Goal: Transaction & Acquisition: Purchase product/service

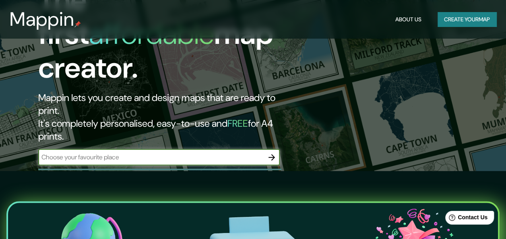
scroll to position [81, 0]
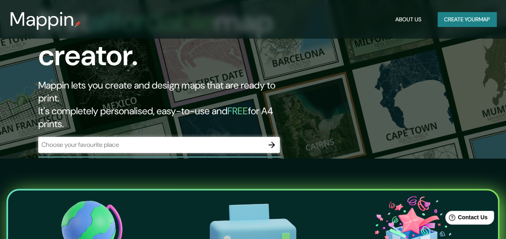
drag, startPoint x: 163, startPoint y: 116, endPoint x: 133, endPoint y: 116, distance: 30.6
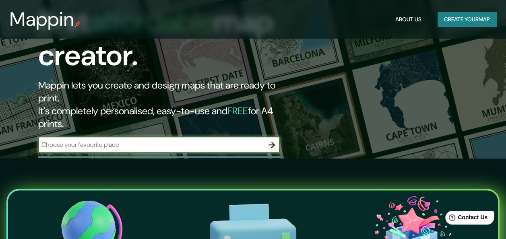
paste input "[URL][DOMAIN_NAME][GEOGRAPHIC_DATA][PERSON_NAME][PERSON_NAME][PERSON_NAME][US_S…"
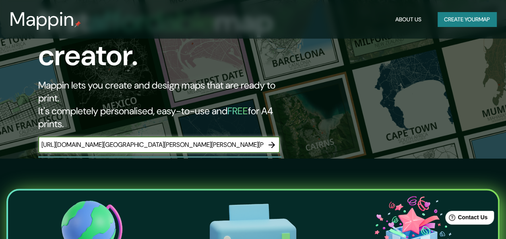
scroll to position [0, 1203]
type input "[URL][DOMAIN_NAME][GEOGRAPHIC_DATA][PERSON_NAME][PERSON_NAME][PERSON_NAME][US_S…"
click at [273, 142] on icon "button" at bounding box center [271, 145] width 6 height 6
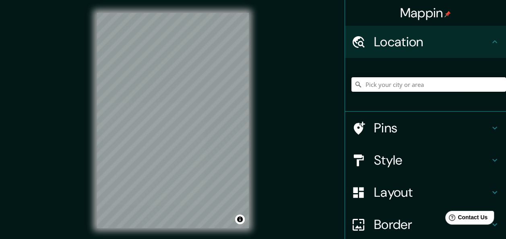
click at [389, 86] on input "Pick your city or area" at bounding box center [428, 84] width 155 height 14
paste input "[URL][DOMAIN_NAME][GEOGRAPHIC_DATA][PERSON_NAME][PERSON_NAME][PERSON_NAME][US_S…"
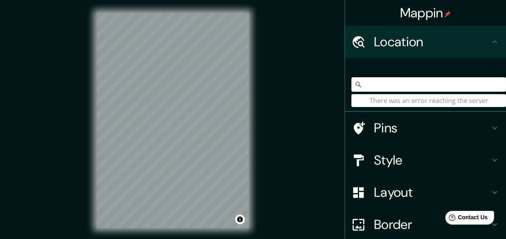
type input "[URL][DOMAIN_NAME][GEOGRAPHIC_DATA][PERSON_NAME][PERSON_NAME][PERSON_NAME][US_S…"
click at [208, 108] on div "Mappin Location [URL][DOMAIN_NAME][GEOGRAPHIC_DATA][PERSON_NAME][PERSON_NAME][P…" at bounding box center [253, 127] width 506 height 254
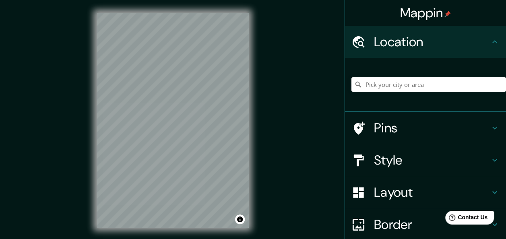
paste input "Av. [PERSON_NAME] Sur 723"
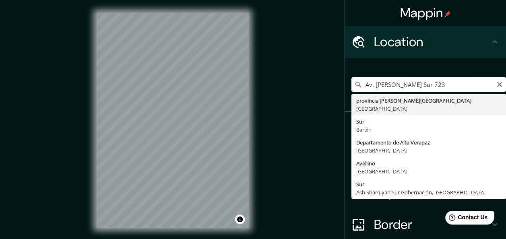
type input "[GEOGRAPHIC_DATA][PERSON_NAME], [GEOGRAPHIC_DATA]"
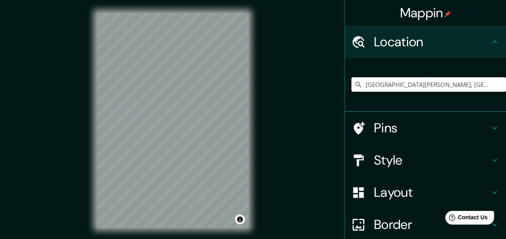
drag, startPoint x: 442, startPoint y: 79, endPoint x: 327, endPoint y: 78, distance: 114.7
click at [322, 80] on div "Mappin Location [GEOGRAPHIC_DATA][PERSON_NAME], [GEOGRAPHIC_DATA] provincia [PE…" at bounding box center [253, 127] width 506 height 254
paste input "Av. [PERSON_NAME] Sur 723"
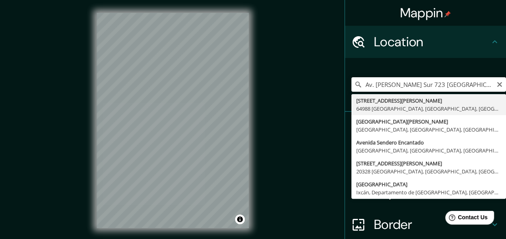
type input "[STREET_ADDRESS][PERSON_NAME]"
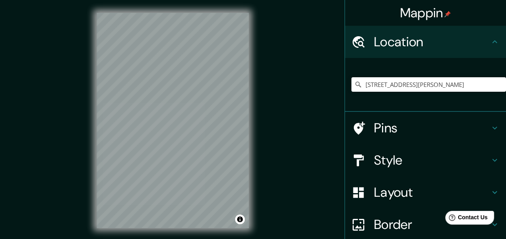
drag, startPoint x: 0, startPoint y: 80, endPoint x: 52, endPoint y: 158, distance: 93.6
click at [52, 158] on div "Mappin Location [STREET_ADDRESS][PERSON_NAME] Pins Style Layout Border Choose a…" at bounding box center [253, 127] width 506 height 254
click at [475, 85] on input "[STREET_ADDRESS][PERSON_NAME]" at bounding box center [428, 84] width 155 height 14
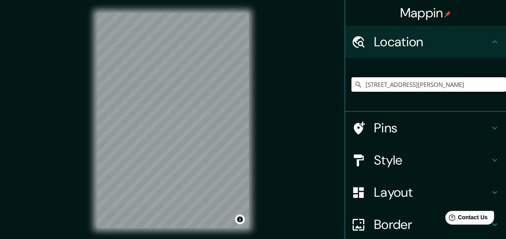
click at [506, 87] on html "Mappin Location [STREET_ADDRESS][PERSON_NAME] Pins Style Layout Border Choose a…" at bounding box center [253, 119] width 506 height 239
click at [486, 83] on input "[STREET_ADDRESS][PERSON_NAME]" at bounding box center [428, 84] width 155 height 14
drag, startPoint x: 485, startPoint y: 83, endPoint x: 252, endPoint y: 105, distance: 233.7
click at [252, 105] on div "Mappin Location [STREET_ADDRESS][PERSON_NAME] Pins Style Layout Border Choose a…" at bounding box center [253, 127] width 506 height 254
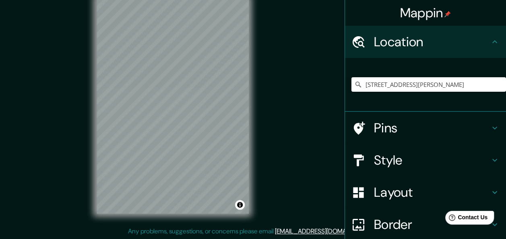
drag, startPoint x: 270, startPoint y: 73, endPoint x: 269, endPoint y: 90, distance: 16.5
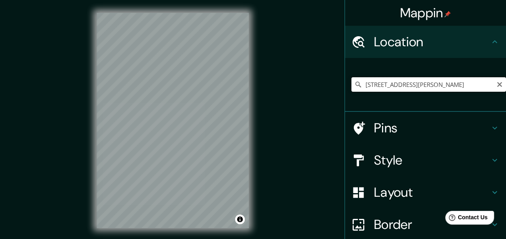
click at [481, 84] on input "[STREET_ADDRESS][PERSON_NAME]" at bounding box center [428, 84] width 155 height 14
drag, startPoint x: 481, startPoint y: 84, endPoint x: 496, endPoint y: 85, distance: 15.4
click at [338, 85] on div "Mappin Location [STREET_ADDRESS][PERSON_NAME] Pins Style Layout Border Choose a…" at bounding box center [253, 127] width 506 height 254
click at [496, 84] on icon "Clear" at bounding box center [499, 84] width 6 height 6
paste input "MP63+W69, [GEOGRAPHIC_DATA][US_STATE], N.L."
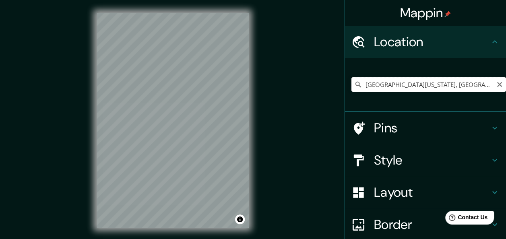
click at [395, 85] on input "[GEOGRAPHIC_DATA][US_STATE], [GEOGRAPHIC_DATA], [GEOGRAPHIC_DATA]" at bounding box center [428, 84] width 155 height 14
drag, startPoint x: 395, startPoint y: 85, endPoint x: 513, endPoint y: 83, distance: 118.0
click at [506, 83] on html "Mappin Location [GEOGRAPHIC_DATA][US_STATE], [GEOGRAPHIC_DATA], [GEOGRAPHIC_DAT…" at bounding box center [253, 119] width 506 height 239
type input "[GEOGRAPHIC_DATA][US_STATE], [GEOGRAPHIC_DATA], [GEOGRAPHIC_DATA]"
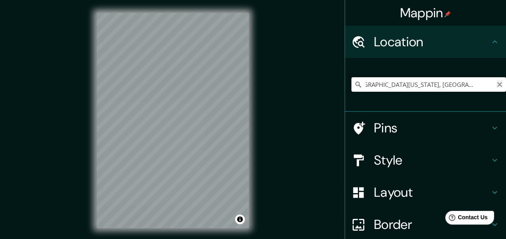
click at [497, 85] on icon "Clear" at bounding box center [499, 84] width 5 height 5
paste input "MP63+W69, [GEOGRAPHIC_DATA][US_STATE], N.L."
click at [148, 89] on div "Mappin Location [GEOGRAPHIC_DATA], [GEOGRAPHIC_DATA], 64810, [GEOGRAPHIC_DATA] …" at bounding box center [253, 127] width 506 height 254
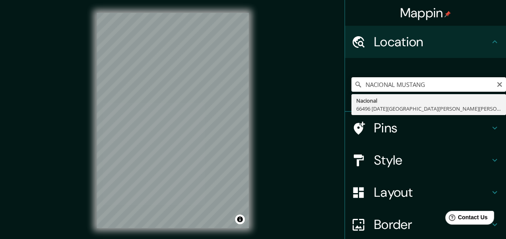
type input "Nacional, 66496 [DATE][GEOGRAPHIC_DATA][PERSON_NAME][PERSON_NAME], [GEOGRAPHIC_…"
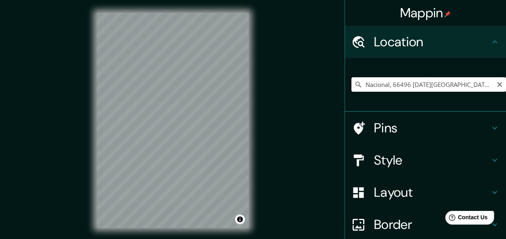
click at [400, 89] on input "Nacional, 66496 [DATE][GEOGRAPHIC_DATA][PERSON_NAME][PERSON_NAME], [GEOGRAPHIC_…" at bounding box center [428, 84] width 155 height 14
click at [495, 90] on input "Nacional, 66496 [DATE][GEOGRAPHIC_DATA][PERSON_NAME][PERSON_NAME], [GEOGRAPHIC_…" at bounding box center [428, 84] width 155 height 14
click at [496, 83] on icon "Clear" at bounding box center [499, 84] width 6 height 6
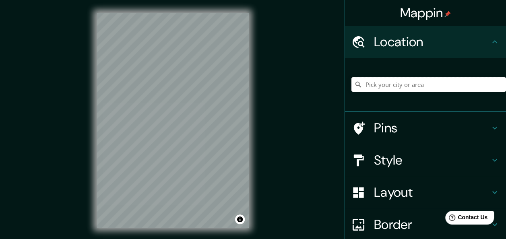
paste input "[DEMOGRAPHIC_DATA] [PERSON_NAME] Dia, Asociación del Noreste"
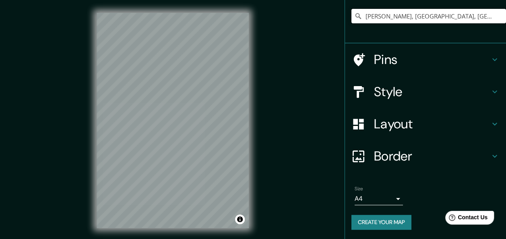
type input "[PERSON_NAME], [GEOGRAPHIC_DATA], [GEOGRAPHIC_DATA], [GEOGRAPHIC_DATA]"
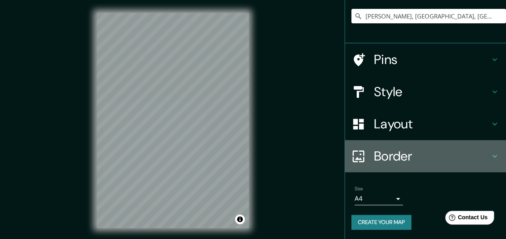
click at [387, 140] on div "Border" at bounding box center [425, 156] width 161 height 32
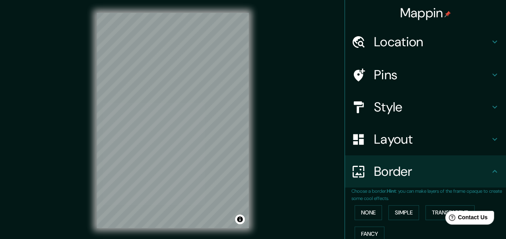
click at [413, 42] on h4 "Location" at bounding box center [432, 42] width 116 height 16
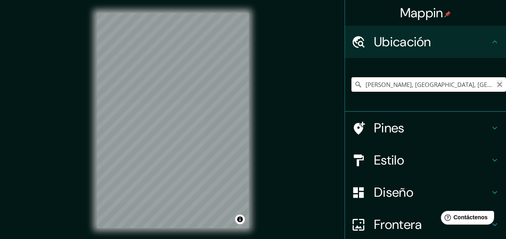
click at [497, 86] on icon "Claro" at bounding box center [499, 84] width 5 height 5
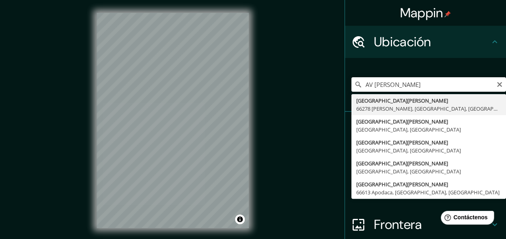
type input "[GEOGRAPHIC_DATA][PERSON_NAME], [GEOGRAPHIC_DATA][PERSON_NAME], [GEOGRAPHIC_DAT…"
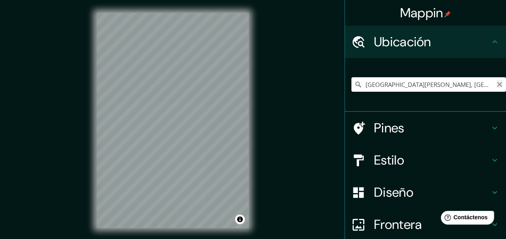
click at [497, 85] on icon "Claro" at bounding box center [499, 84] width 5 height 5
paste input "Av. [PERSON_NAME] Sur 723"
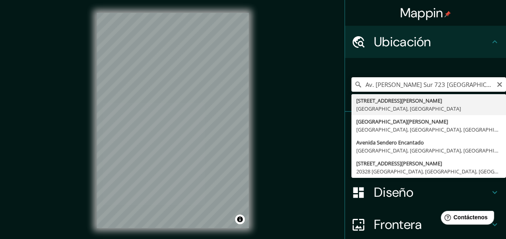
type input "[STREET_ADDRESS][PERSON_NAME]"
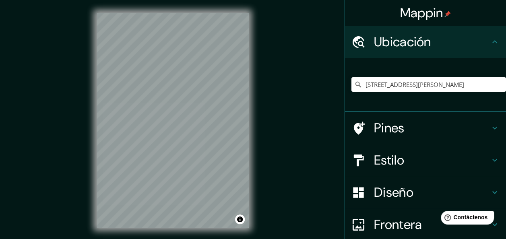
click at [385, 132] on h4 "Pines" at bounding box center [432, 128] width 116 height 16
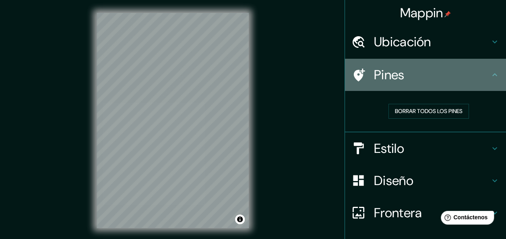
click at [356, 73] on icon at bounding box center [358, 75] width 14 height 14
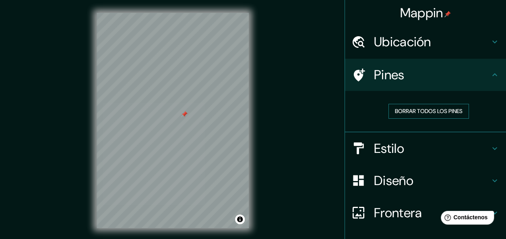
click at [441, 109] on font "Borrar todos los pines" at bounding box center [429, 111] width 68 height 10
click at [399, 140] on h4 "Estilo" at bounding box center [432, 148] width 116 height 16
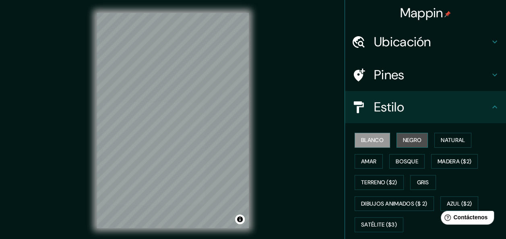
click at [403, 142] on font "Negro" at bounding box center [412, 140] width 19 height 10
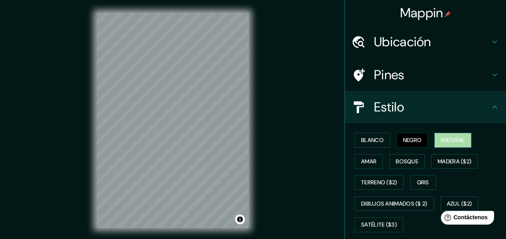
click at [441, 138] on font "Natural" at bounding box center [453, 140] width 24 height 10
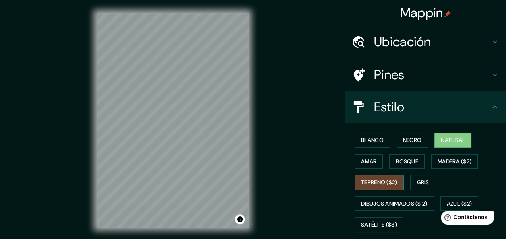
click at [380, 179] on font "Terreno ($2)" at bounding box center [379, 183] width 36 height 10
click at [419, 183] on font "Gris" at bounding box center [423, 183] width 12 height 10
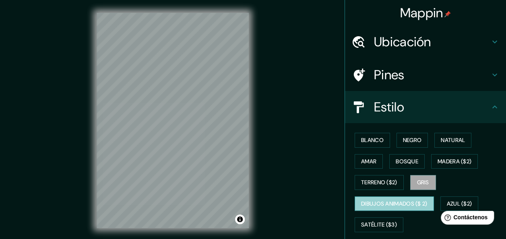
click at [392, 204] on font "Dibujos animados ($ 2)" at bounding box center [394, 204] width 66 height 10
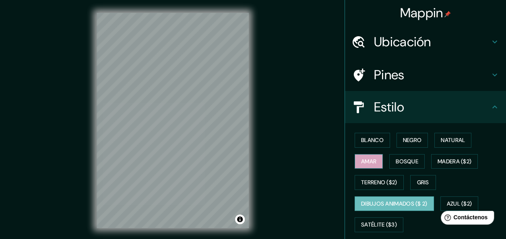
click at [364, 162] on font "Amar" at bounding box center [368, 162] width 15 height 10
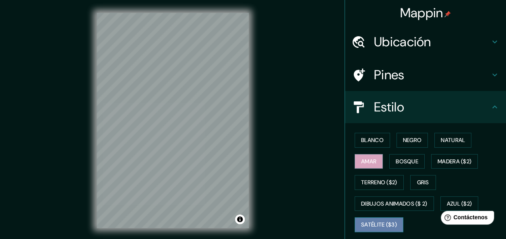
click at [379, 220] on font "Satélite ($3)" at bounding box center [379, 225] width 36 height 10
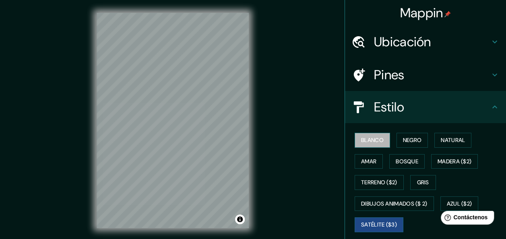
click at [361, 146] on button "Blanco" at bounding box center [372, 140] width 35 height 15
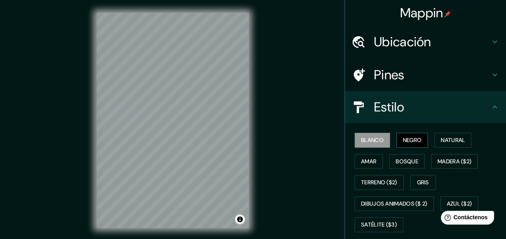
click at [404, 140] on font "Negro" at bounding box center [412, 140] width 19 height 10
click at [458, 150] on div "Blanco Negro Natural Amar Bosque Madera ($2) Terreno ($2) Gris Dibujos animados…" at bounding box center [428, 183] width 155 height 106
click at [449, 140] on font "Natural" at bounding box center [453, 140] width 24 height 10
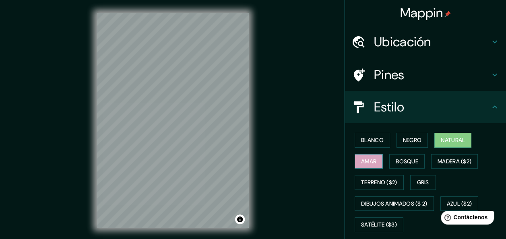
click at [372, 157] on button "Amar" at bounding box center [369, 161] width 28 height 15
click at [397, 163] on font "Bosque" at bounding box center [407, 162] width 23 height 10
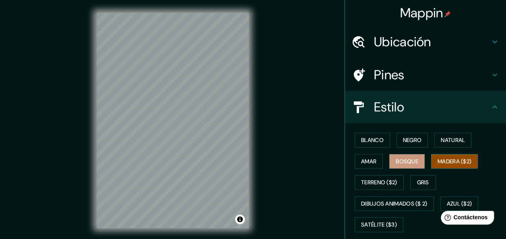
click at [438, 159] on font "Madera ($2)" at bounding box center [455, 162] width 34 height 10
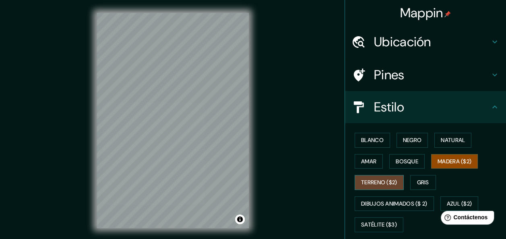
click at [380, 181] on font "Terreno ($2)" at bounding box center [379, 183] width 36 height 10
click at [442, 163] on font "Madera ($2)" at bounding box center [455, 162] width 34 height 10
click at [419, 181] on font "Gris" at bounding box center [423, 183] width 12 height 10
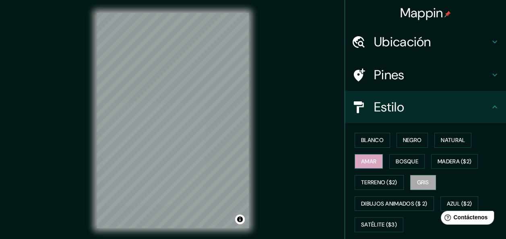
click at [364, 162] on font "Amar" at bounding box center [368, 162] width 15 height 10
click at [445, 138] on font "Natural" at bounding box center [453, 140] width 24 height 10
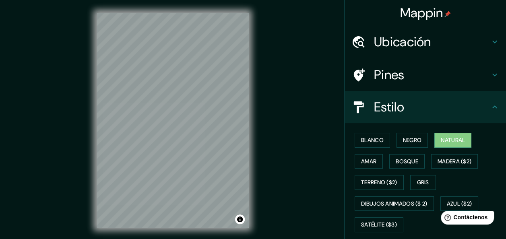
click at [442, 208] on html "Ayuda Contáctenos" at bounding box center [465, 216] width 63 height 17
click at [440, 198] on button "Azul ($2)" at bounding box center [459, 203] width 38 height 15
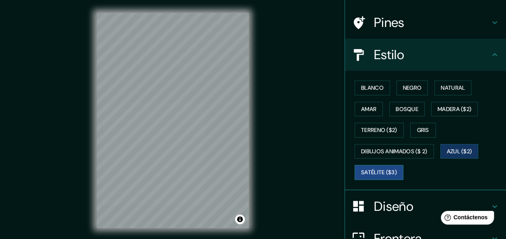
scroll to position [40, 0]
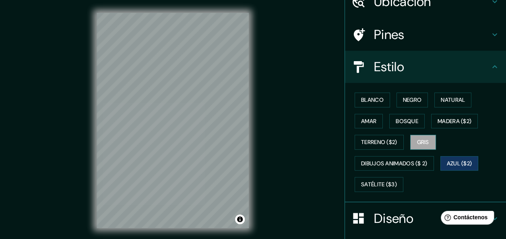
click at [417, 139] on font "Gris" at bounding box center [423, 142] width 12 height 10
click at [365, 123] on font "Amar" at bounding box center [368, 121] width 15 height 10
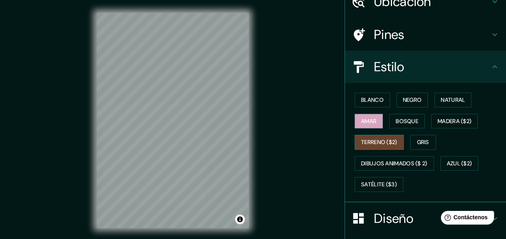
click at [383, 137] on font "Terreno ($2)" at bounding box center [379, 142] width 36 height 10
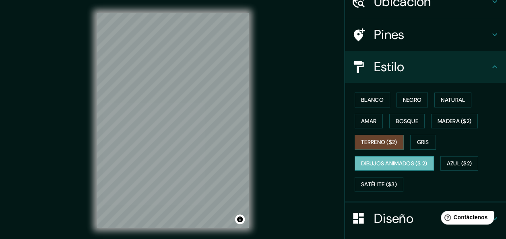
click at [398, 157] on button "Dibujos animados ($ 2)" at bounding box center [394, 163] width 79 height 15
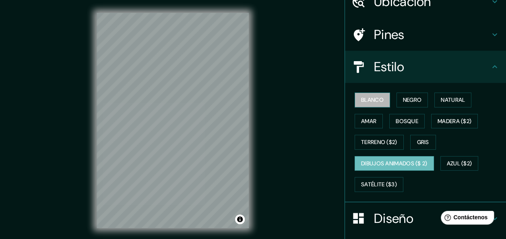
click at [361, 99] on font "Blanco" at bounding box center [372, 100] width 23 height 10
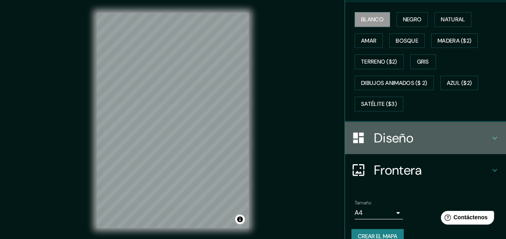
click at [383, 122] on div "Diseño" at bounding box center [425, 138] width 161 height 32
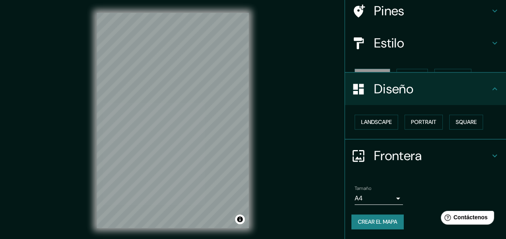
scroll to position [50, 0]
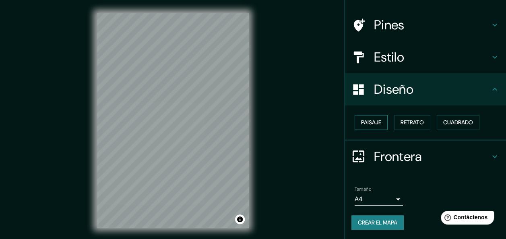
click at [369, 122] on font "Paisaje" at bounding box center [371, 123] width 20 height 10
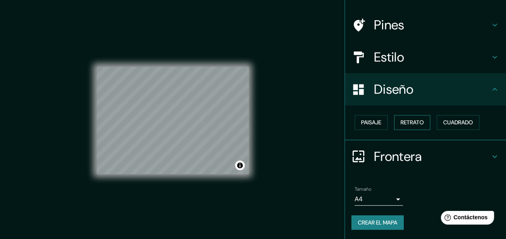
click at [400, 123] on font "Retrato" at bounding box center [411, 123] width 23 height 10
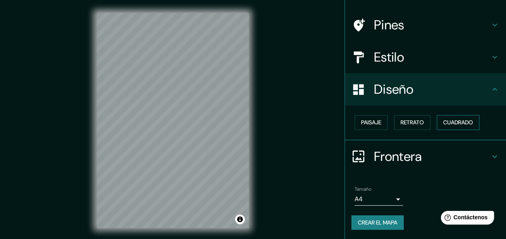
click at [450, 128] on button "Cuadrado" at bounding box center [458, 122] width 43 height 15
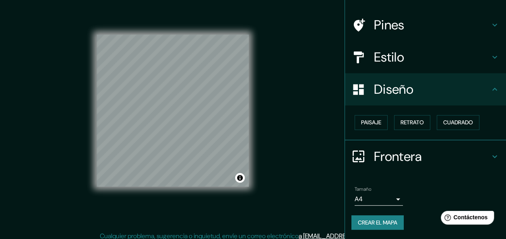
scroll to position [14, 0]
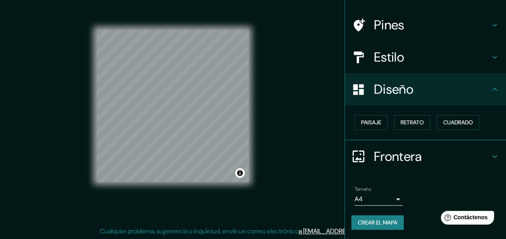
click at [374, 151] on h4 "Frontera" at bounding box center [432, 157] width 116 height 16
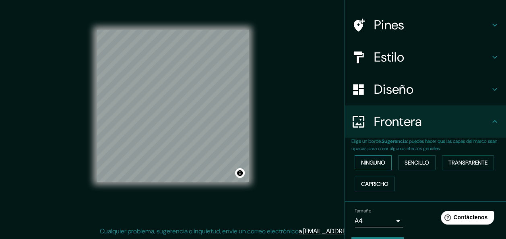
click at [374, 167] on font "Ninguno" at bounding box center [373, 163] width 24 height 10
click at [407, 167] on font "Sencillo" at bounding box center [417, 163] width 25 height 10
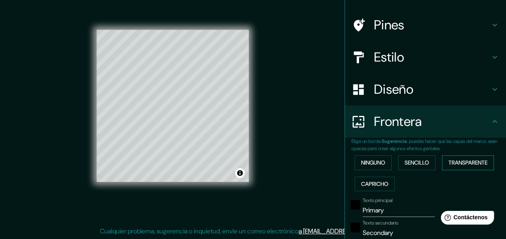
click at [470, 163] on font "Transparente" at bounding box center [467, 163] width 39 height 10
click at [370, 180] on font "Capricho" at bounding box center [374, 184] width 27 height 10
click at [367, 173] on div "Ninguno Sencillo Transparente Capricho" at bounding box center [428, 173] width 155 height 42
click at [365, 159] on font "Ninguno" at bounding box center [373, 163] width 24 height 10
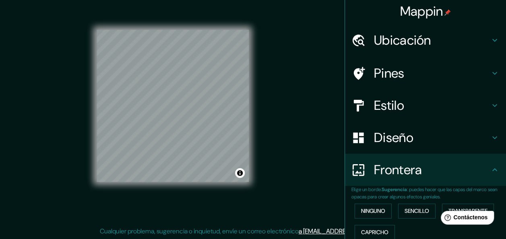
scroll to position [0, 0]
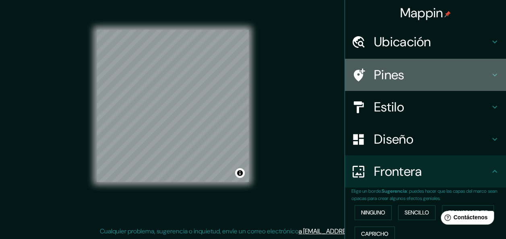
click at [392, 64] on div "Pines" at bounding box center [425, 75] width 161 height 32
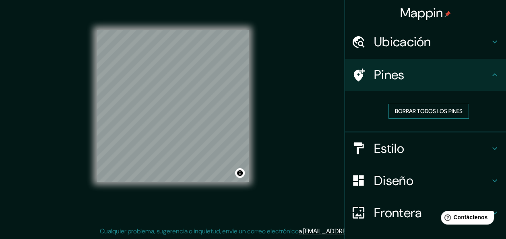
click at [406, 114] on font "Borrar todos los pines" at bounding box center [429, 111] width 68 height 10
click at [407, 48] on h4 "Ubicación" at bounding box center [432, 42] width 116 height 16
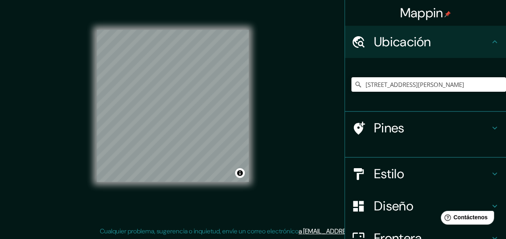
click at [406, 48] on h4 "Ubicación" at bounding box center [432, 42] width 116 height 16
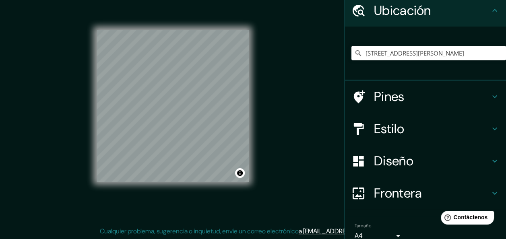
scroll to position [68, 0]
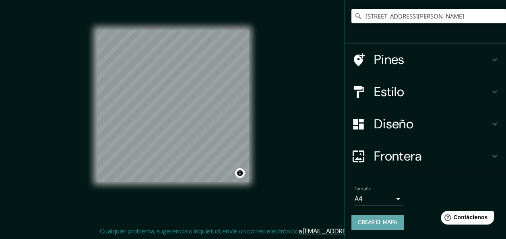
click at [385, 222] on font "Crear el mapa" at bounding box center [377, 222] width 39 height 10
click at [324, 209] on div "Mappin Ubicación [STREET_ADDRESS][PERSON_NAME] Pines Estilo Diseño Frontera Eli…" at bounding box center [253, 113] width 506 height 254
